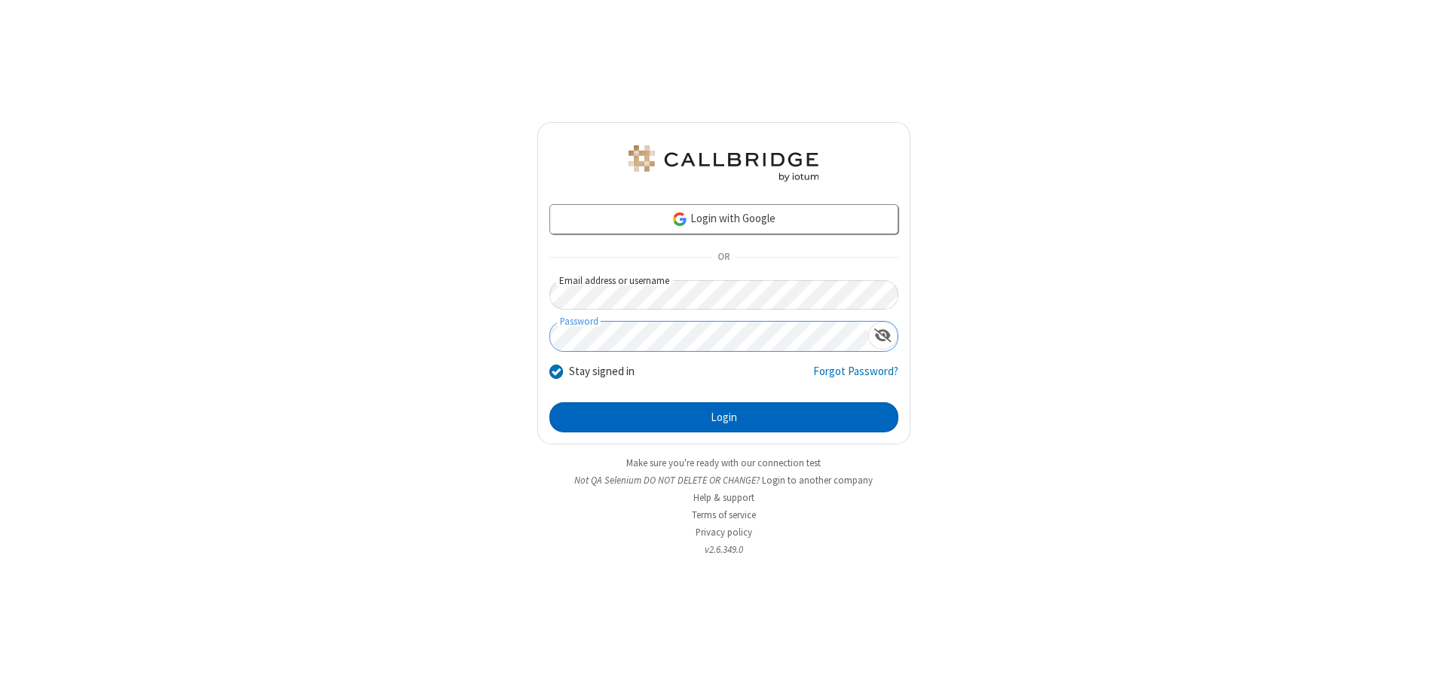
click at [723, 417] on button "Login" at bounding box center [723, 417] width 349 height 30
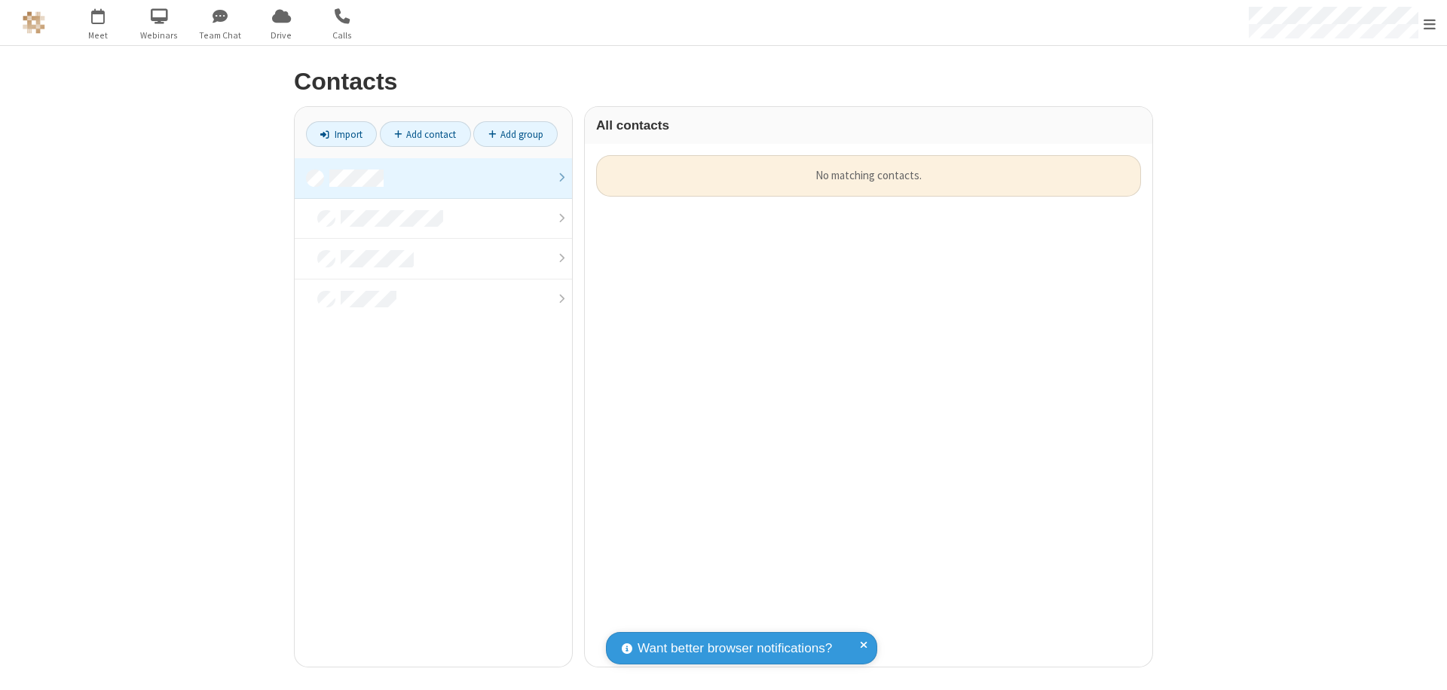
scroll to position [512, 556]
click at [433, 178] on link at bounding box center [433, 178] width 277 height 41
click at [341, 134] on link "Import" at bounding box center [341, 134] width 71 height 26
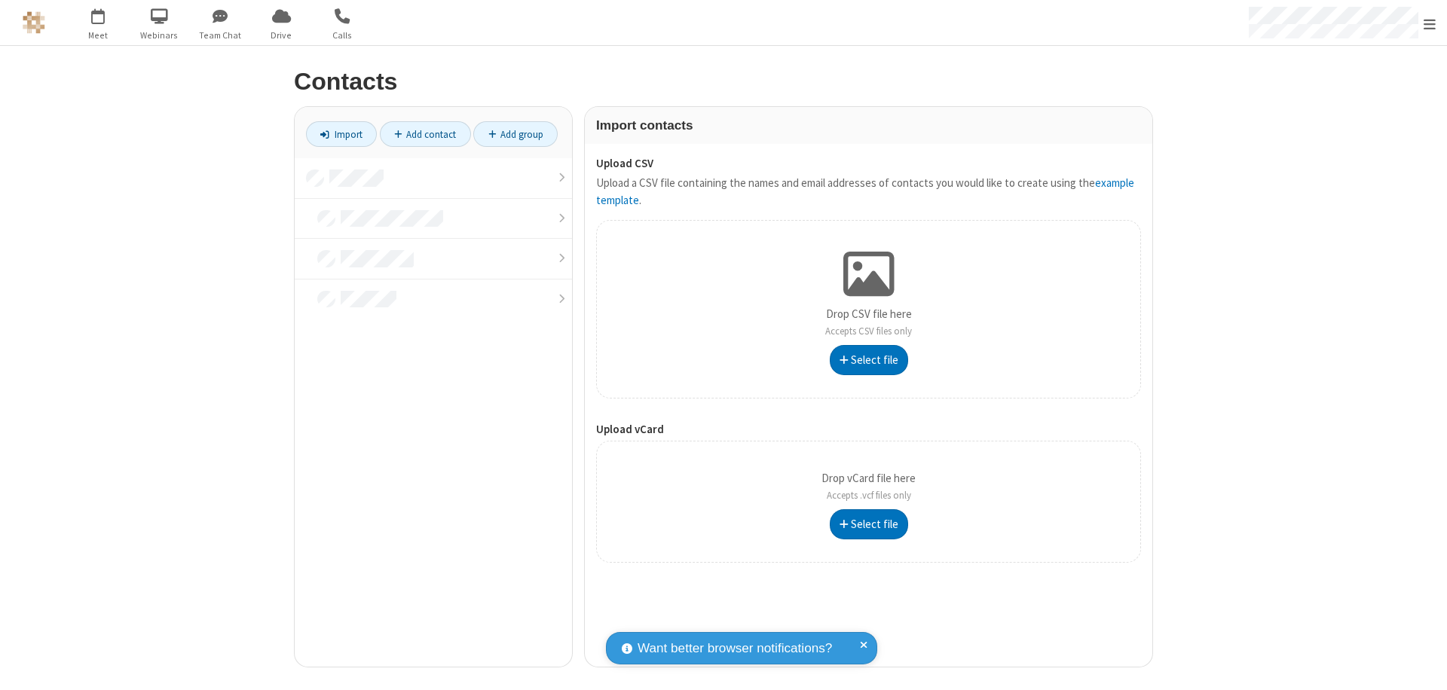
type input "C:\fakepath\address_book_contacts.csv"
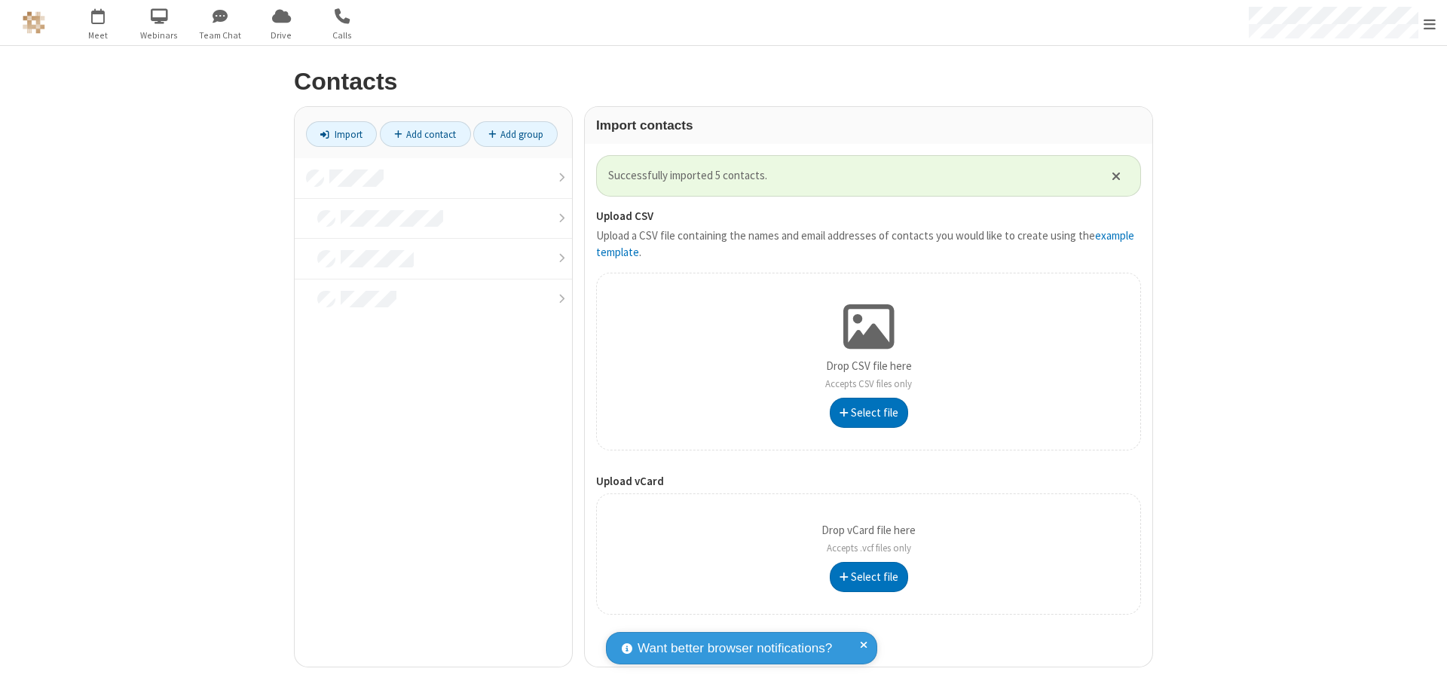
click at [433, 178] on link at bounding box center [433, 178] width 277 height 41
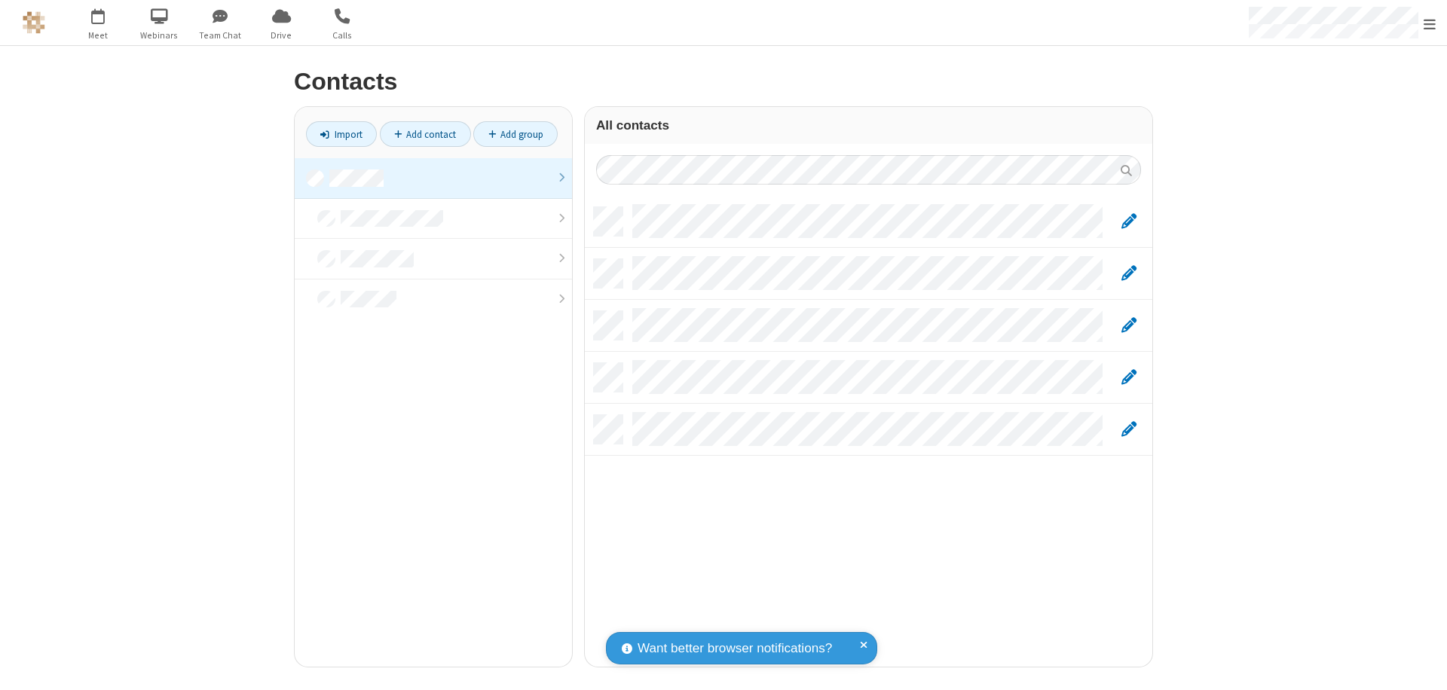
scroll to position [460, 556]
